Goal: Task Accomplishment & Management: Manage account settings

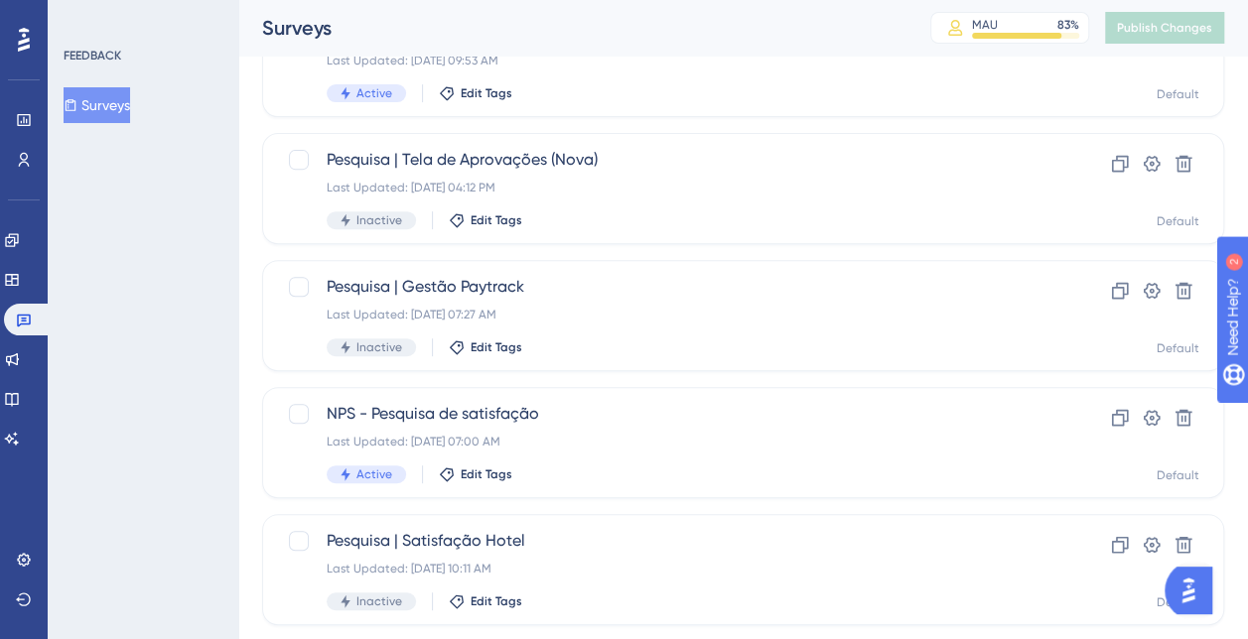
scroll to position [298, 0]
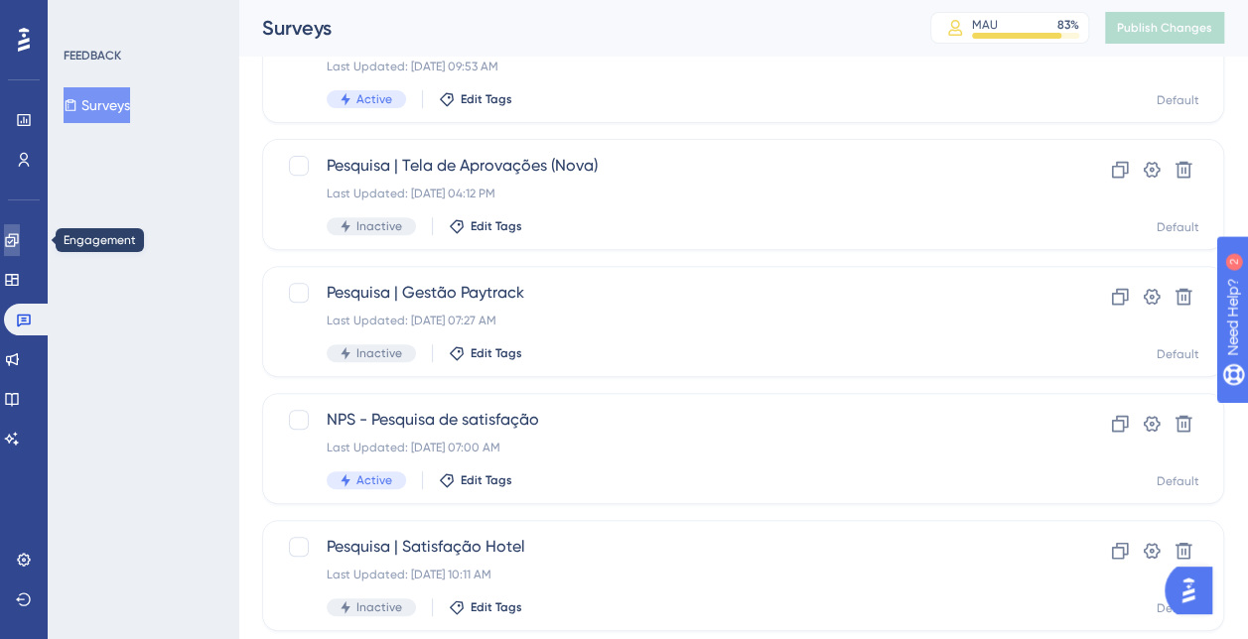
click at [20, 242] on link at bounding box center [12, 240] width 16 height 32
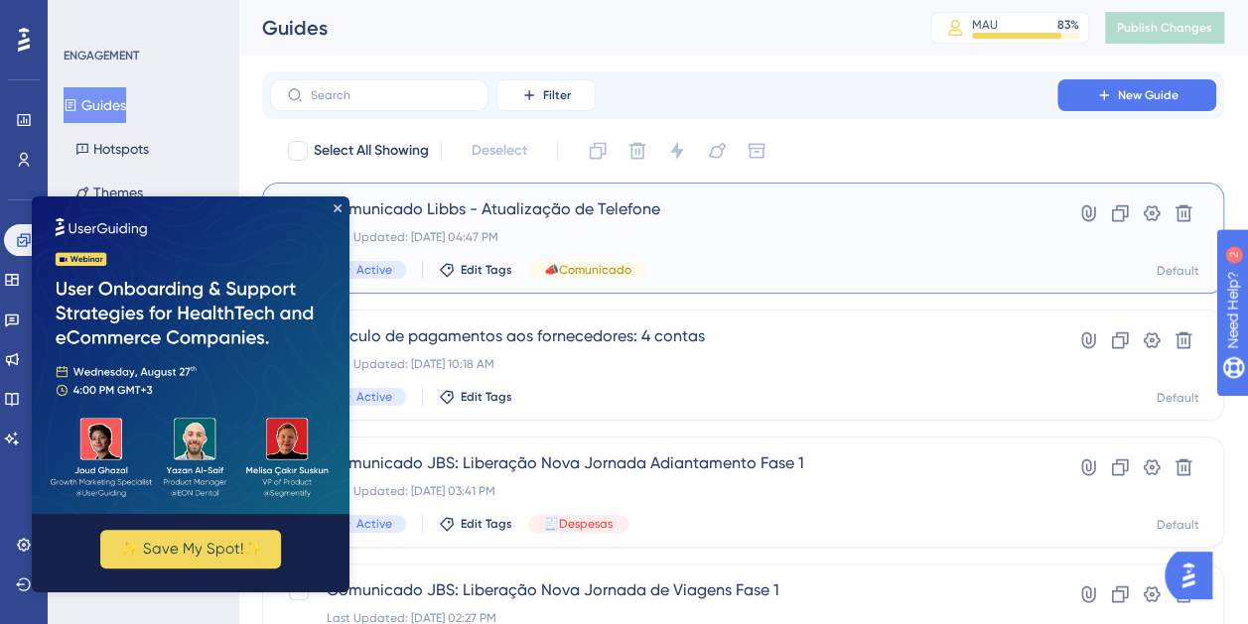
click at [723, 226] on div "Comunicado Libbs - Atualização de Telefone Last Updated: 13 de ago. de 2025 04:…" at bounding box center [664, 238] width 674 height 81
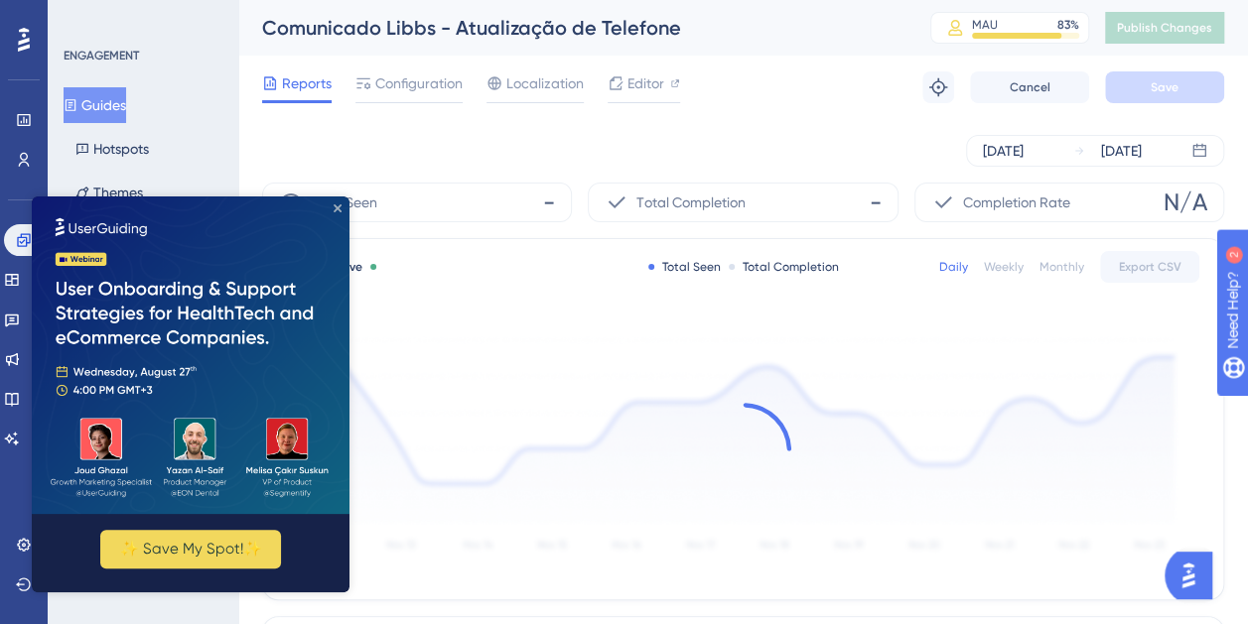
drag, startPoint x: 333, startPoint y: 209, endPoint x: 364, endPoint y: 407, distance: 199.9
click at [333, 209] on icon "Close Preview" at bounding box center [337, 208] width 8 height 8
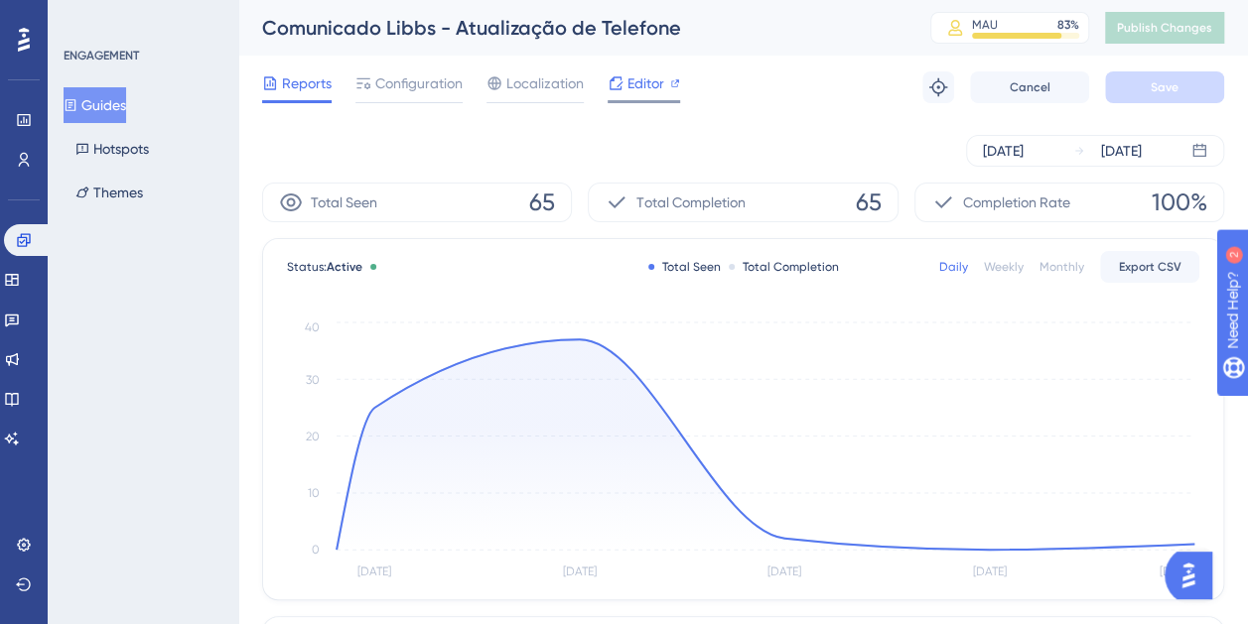
click at [623, 77] on div "Editor" at bounding box center [643, 83] width 72 height 24
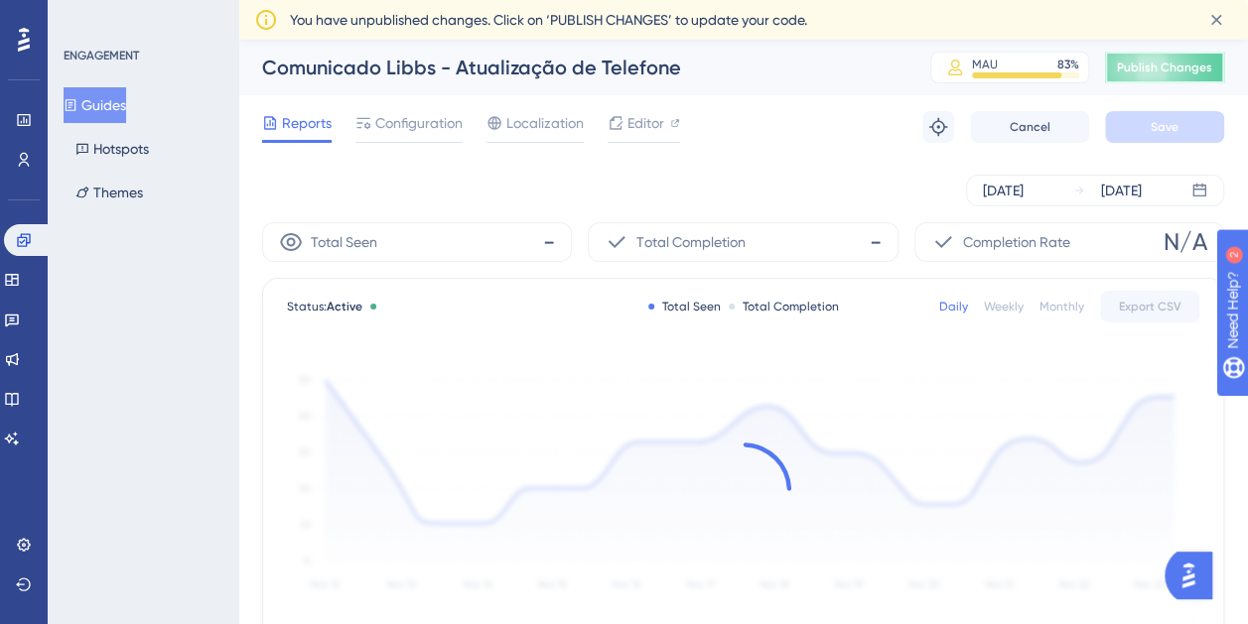
click at [1196, 67] on span "Publish Changes" at bounding box center [1164, 68] width 95 height 16
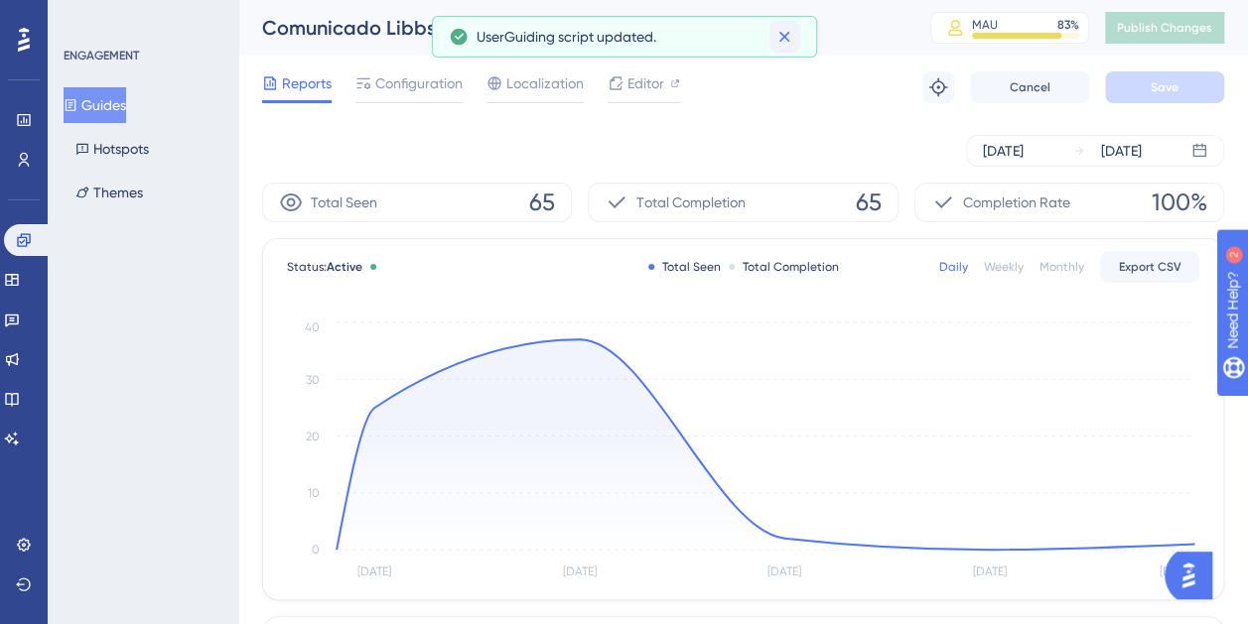
click at [779, 42] on icon at bounding box center [784, 37] width 20 height 20
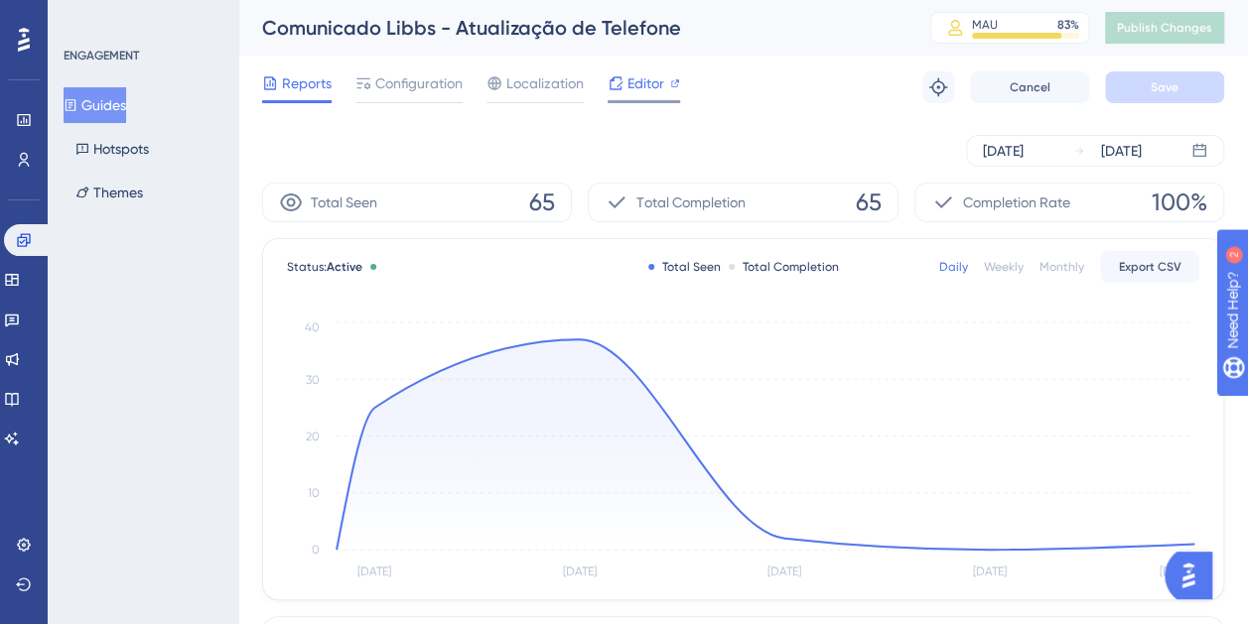
click at [656, 84] on span "Editor" at bounding box center [645, 83] width 37 height 24
click at [566, 32] on div "Comunicado Libbs - Atualização de Telefone" at bounding box center [571, 28] width 618 height 28
drag, startPoint x: 566, startPoint y: 32, endPoint x: 490, endPoint y: 26, distance: 75.7
click at [490, 26] on div "Comunicado Libbs - Atualização de Telefone" at bounding box center [571, 28] width 618 height 28
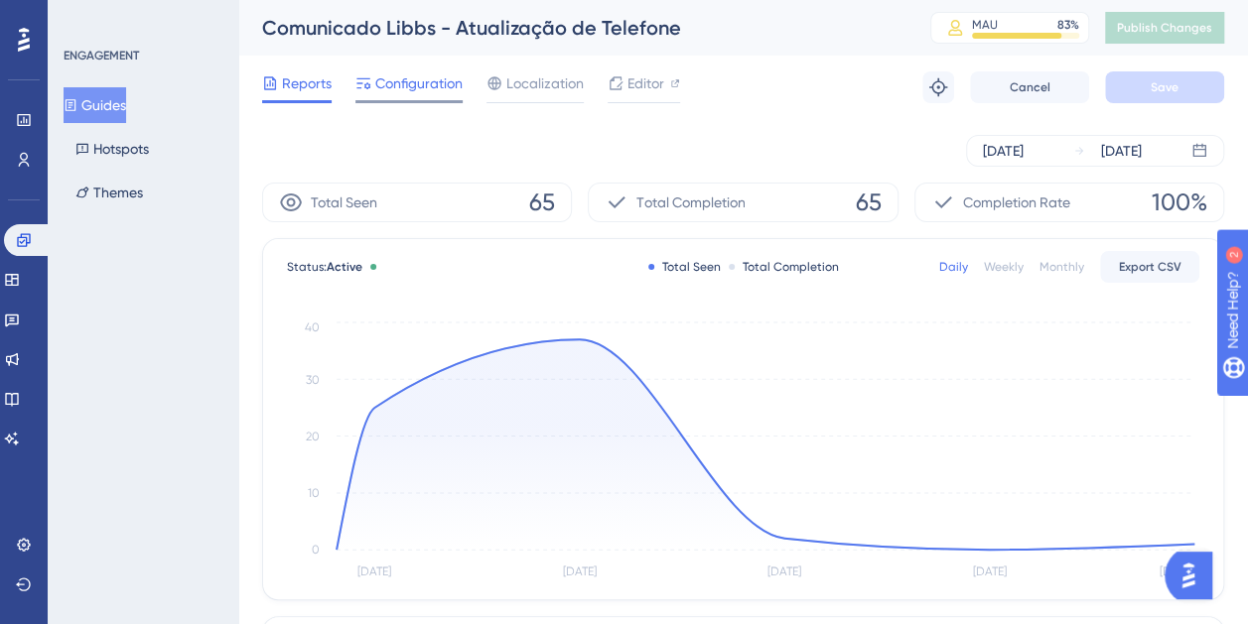
click at [384, 87] on span "Configuration" at bounding box center [418, 83] width 87 height 24
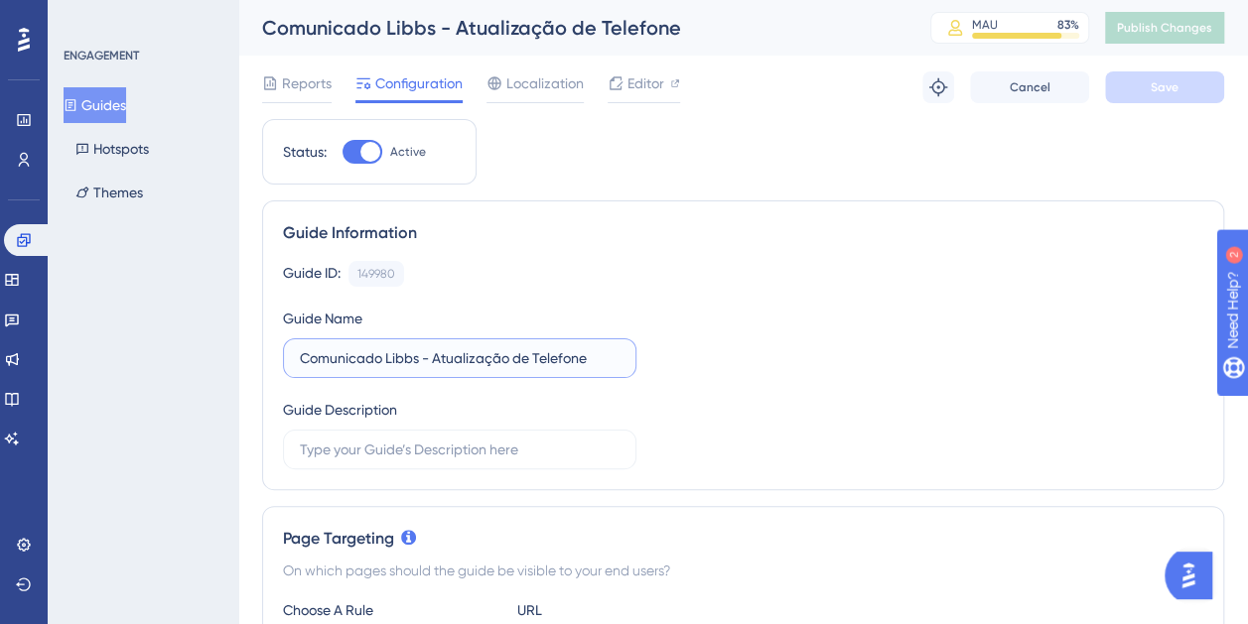
click at [517, 367] on input "Comunicado Libbs - Atualização de Telefone" at bounding box center [460, 358] width 320 height 22
drag, startPoint x: 536, startPoint y: 359, endPoint x: 602, endPoint y: 351, distance: 67.0
click at [602, 351] on input "Comunicado Libbs - Atualização de Telefone" at bounding box center [460, 358] width 320 height 22
type input "Comunicado Libbs - Atualização de Dados"
click at [1101, 234] on div "Guide Information" at bounding box center [743, 233] width 920 height 24
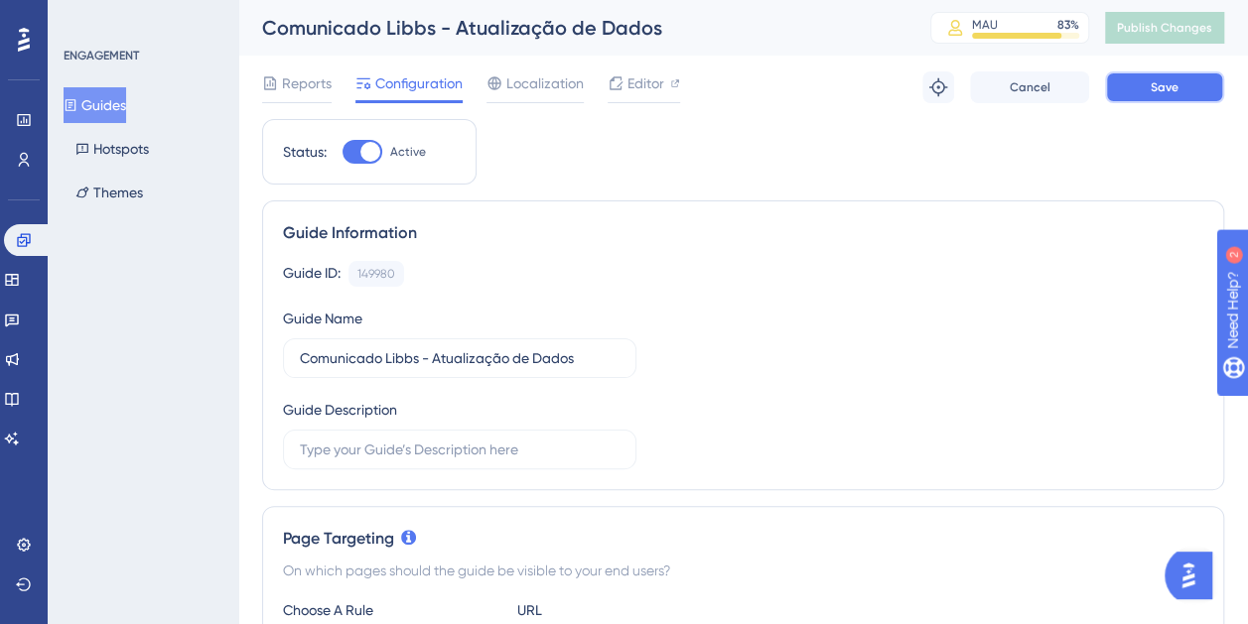
click at [1178, 79] on button "Save" at bounding box center [1164, 87] width 119 height 32
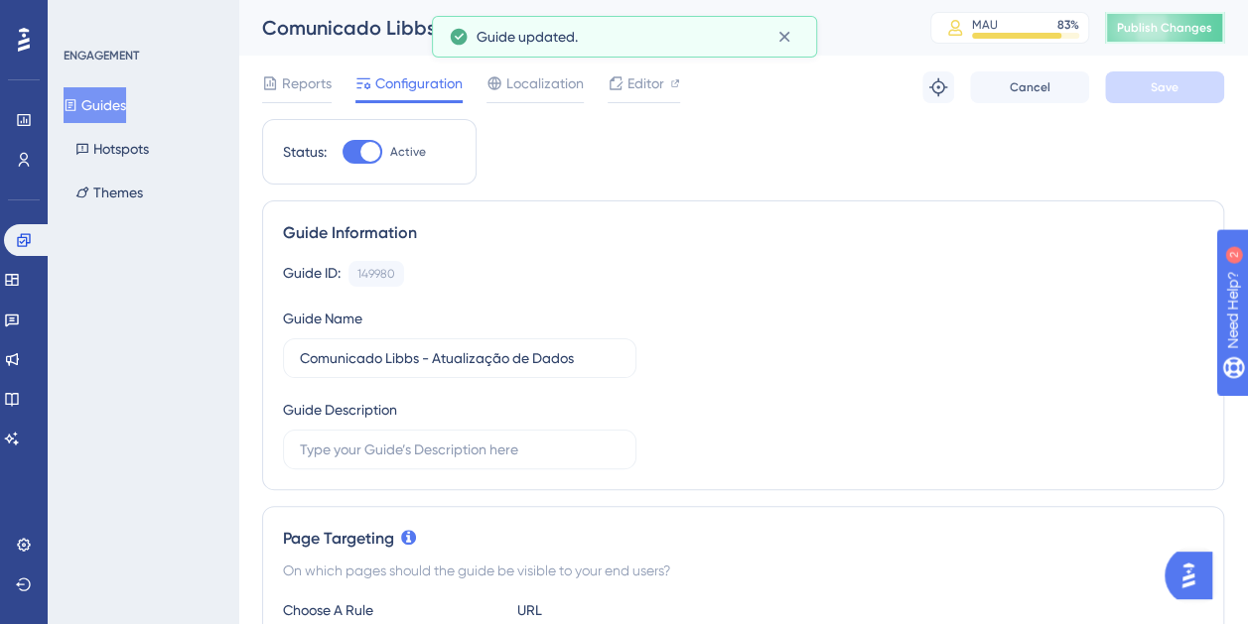
click at [1172, 28] on span "Publish Changes" at bounding box center [1164, 28] width 95 height 16
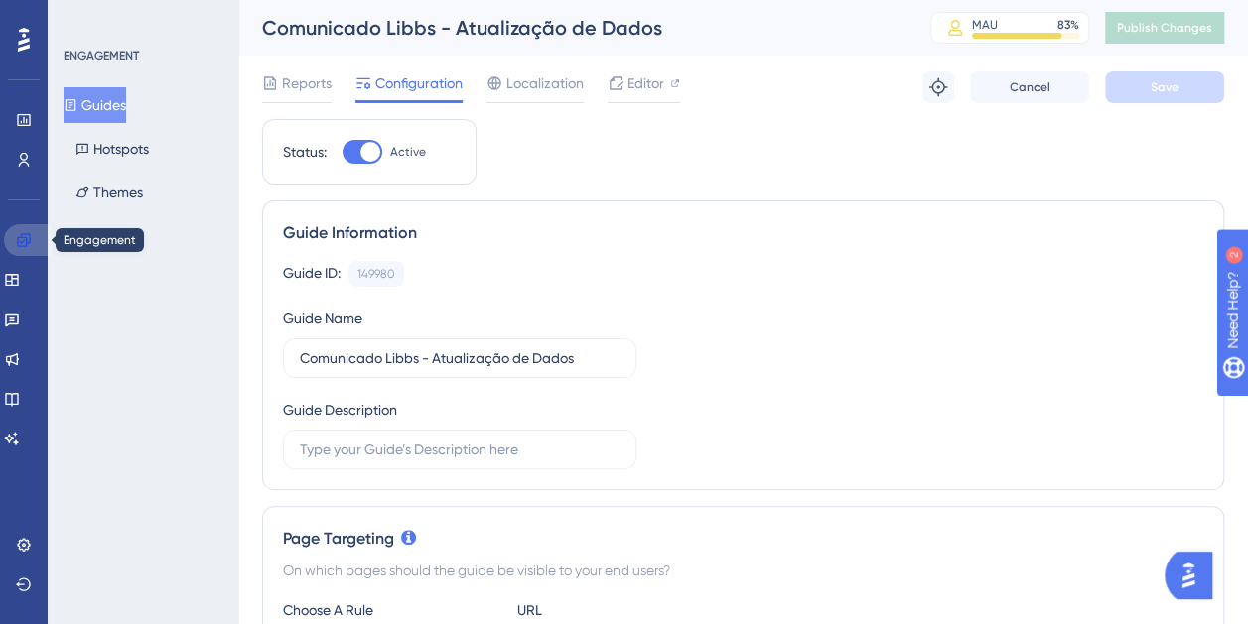
click at [29, 231] on link at bounding box center [28, 240] width 48 height 32
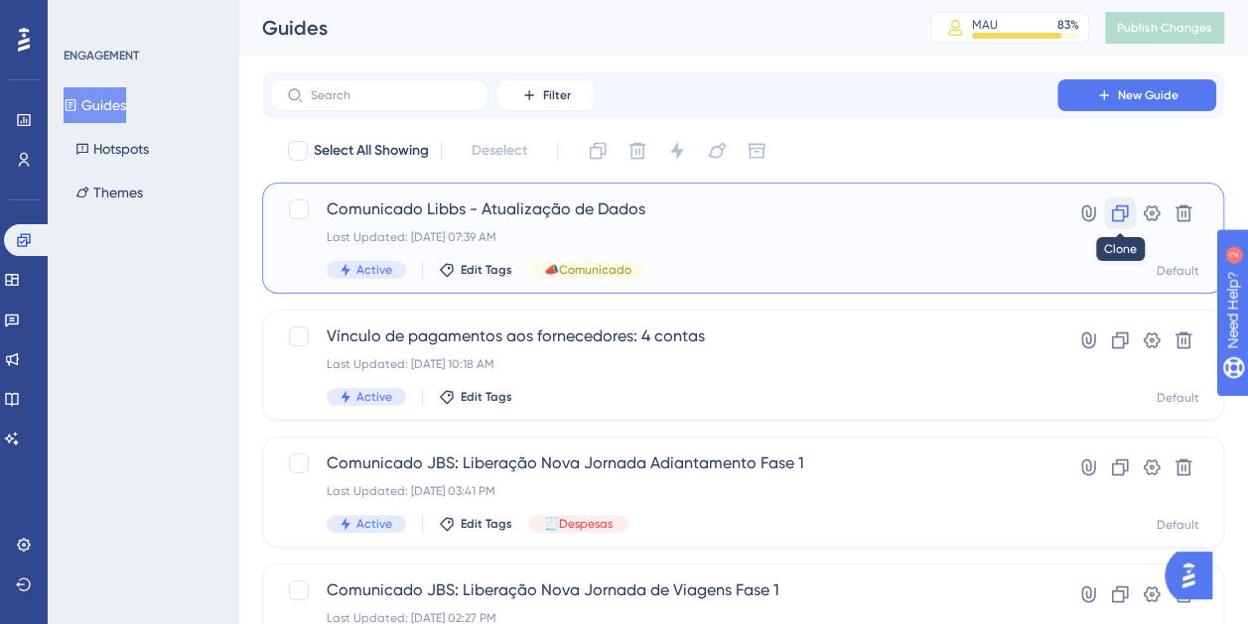
click at [1125, 211] on icon at bounding box center [1120, 213] width 20 height 20
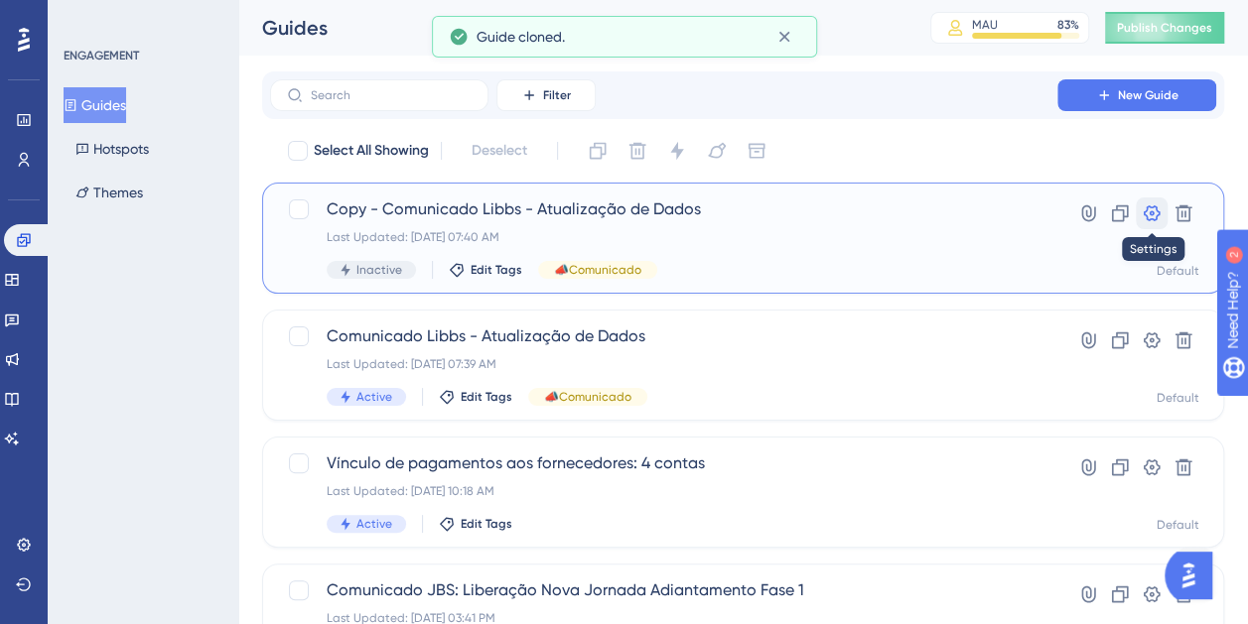
click at [1145, 214] on icon at bounding box center [1151, 213] width 17 height 16
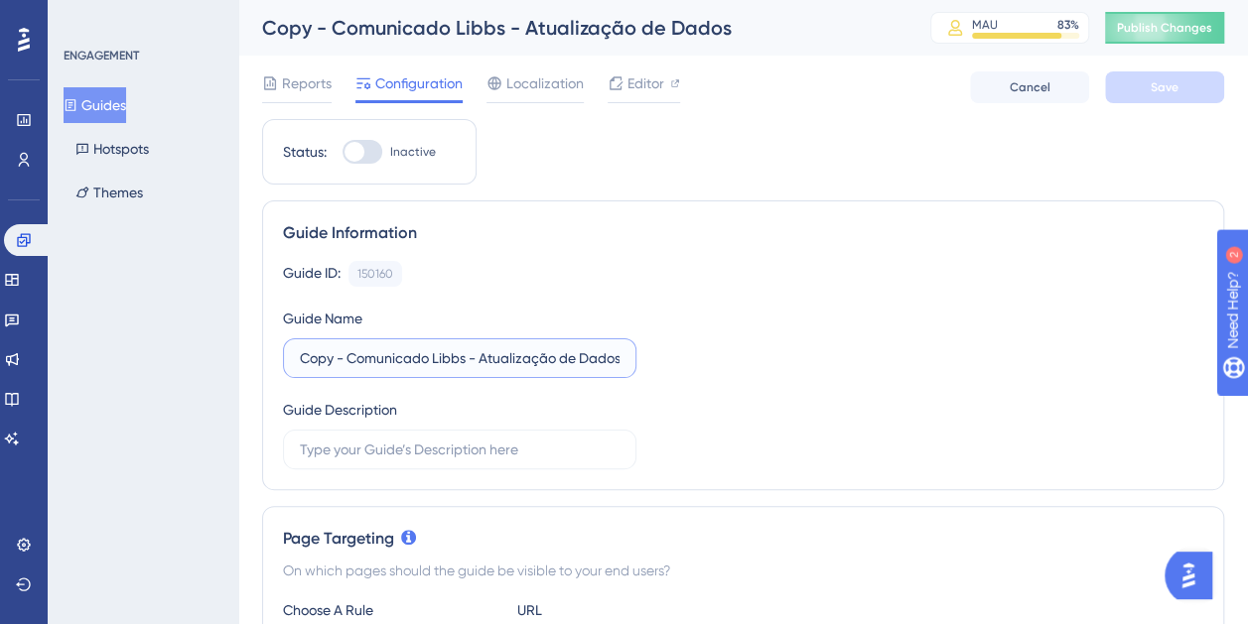
drag, startPoint x: 351, startPoint y: 352, endPoint x: 288, endPoint y: 353, distance: 63.5
click at [288, 353] on label "Copy - Comunicado Libbs - Atualização de Dados" at bounding box center [459, 358] width 353 height 40
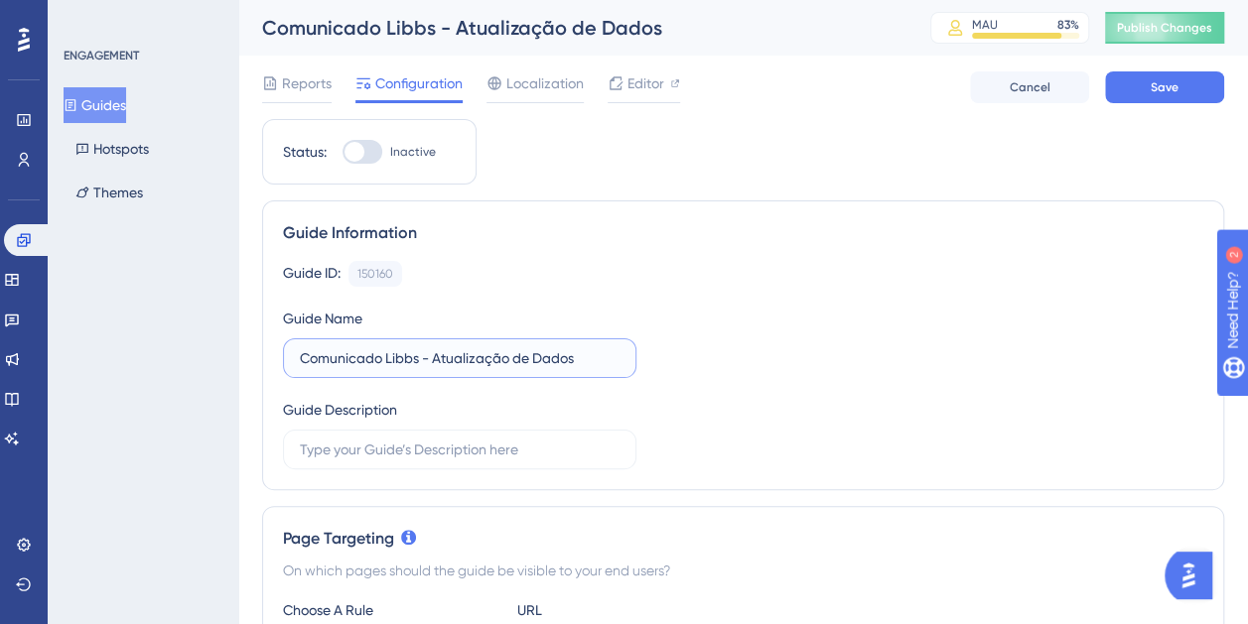
click at [384, 353] on input "Comunicado Libbs - Atualização de Dados" at bounding box center [460, 358] width 320 height 22
click at [391, 353] on input "Comunicado Libbs - Atualização de Dados" at bounding box center [460, 358] width 320 height 22
click at [392, 353] on input "Comunicado Libbs - Atualização de Dados" at bounding box center [460, 358] width 320 height 22
drag, startPoint x: 593, startPoint y: 361, endPoint x: 446, endPoint y: 364, distance: 146.9
click at [446, 364] on input "Comunicado Sompo - Atualização de Dados" at bounding box center [460, 358] width 320 height 22
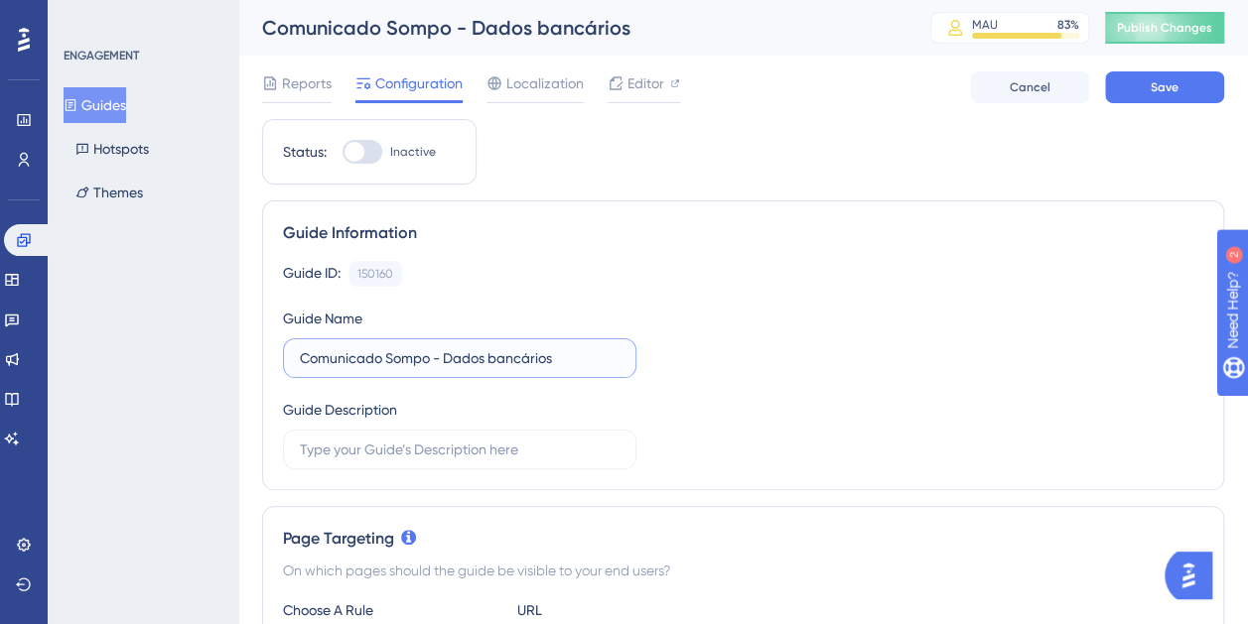
type input "Comunicado Sompo - Dados bancários"
click at [765, 214] on div "Guide Information Guide ID: 150160 Copy Guide Name Comunicado Sompo - Dados ban…" at bounding box center [743, 345] width 962 height 290
click at [1152, 113] on div "Reports Configuration Localization Editor Cancel Save" at bounding box center [743, 88] width 962 height 64
click at [1155, 103] on div "Reports Configuration Localization Editor Cancel Save" at bounding box center [743, 88] width 962 height 64
click at [1162, 93] on span "Save" at bounding box center [1164, 87] width 28 height 16
